Goal: Task Accomplishment & Management: Use online tool/utility

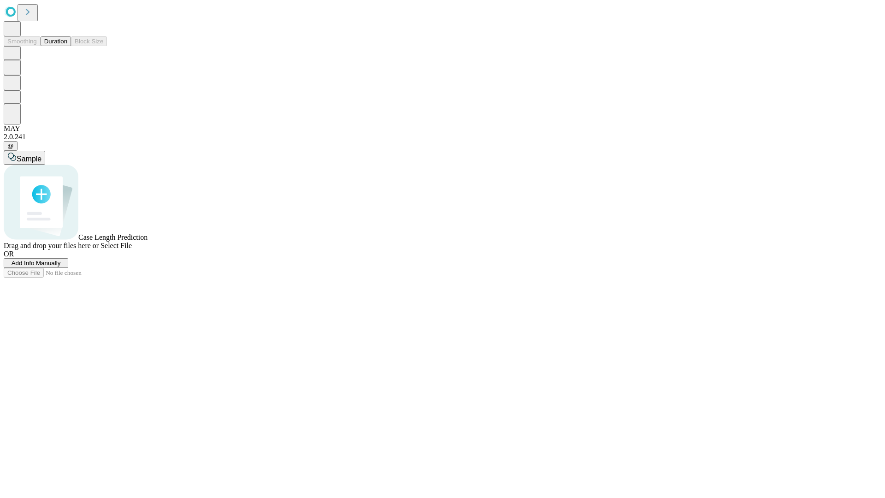
click at [67, 46] on button "Duration" at bounding box center [56, 41] width 30 height 10
click at [61, 267] on span "Add Info Manually" at bounding box center [36, 263] width 49 height 7
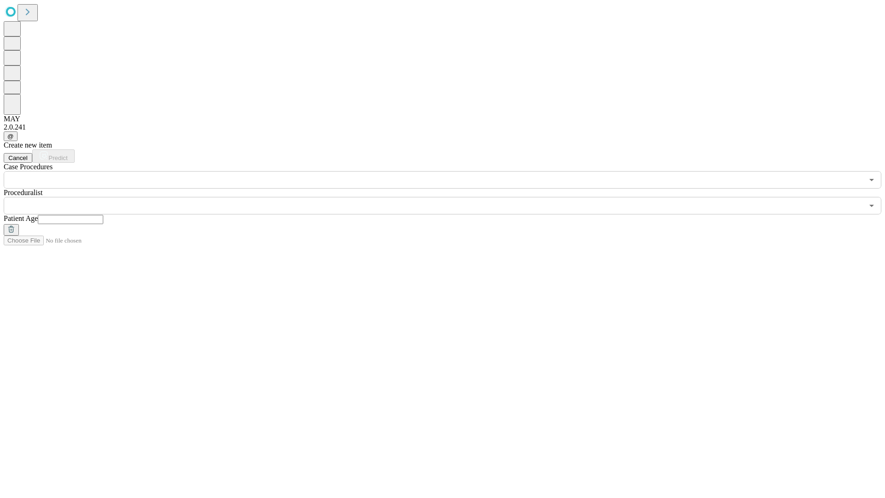
click at [103, 215] on input "text" at bounding box center [70, 219] width 65 height 9
type input "**"
click at [449, 197] on input "text" at bounding box center [434, 206] width 860 height 18
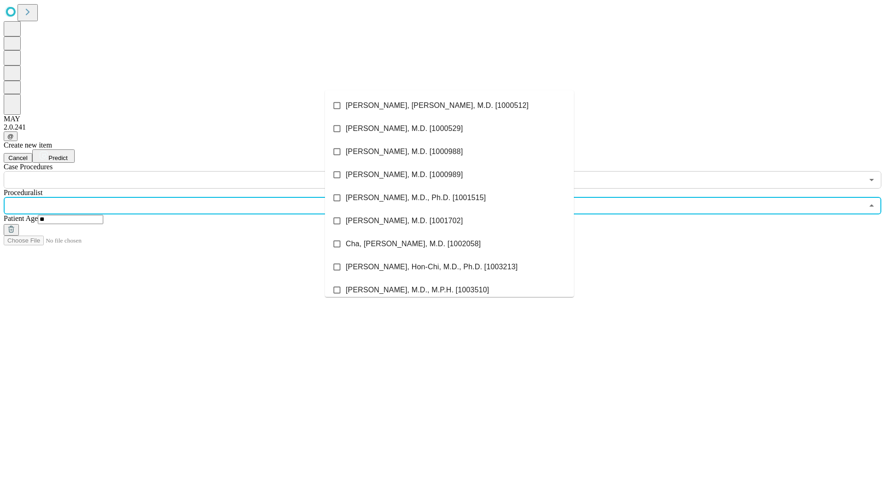
click at [450, 106] on li "[PERSON_NAME], [PERSON_NAME], M.D. [1000512]" at bounding box center [449, 105] width 249 height 23
